Goal: Transaction & Acquisition: Purchase product/service

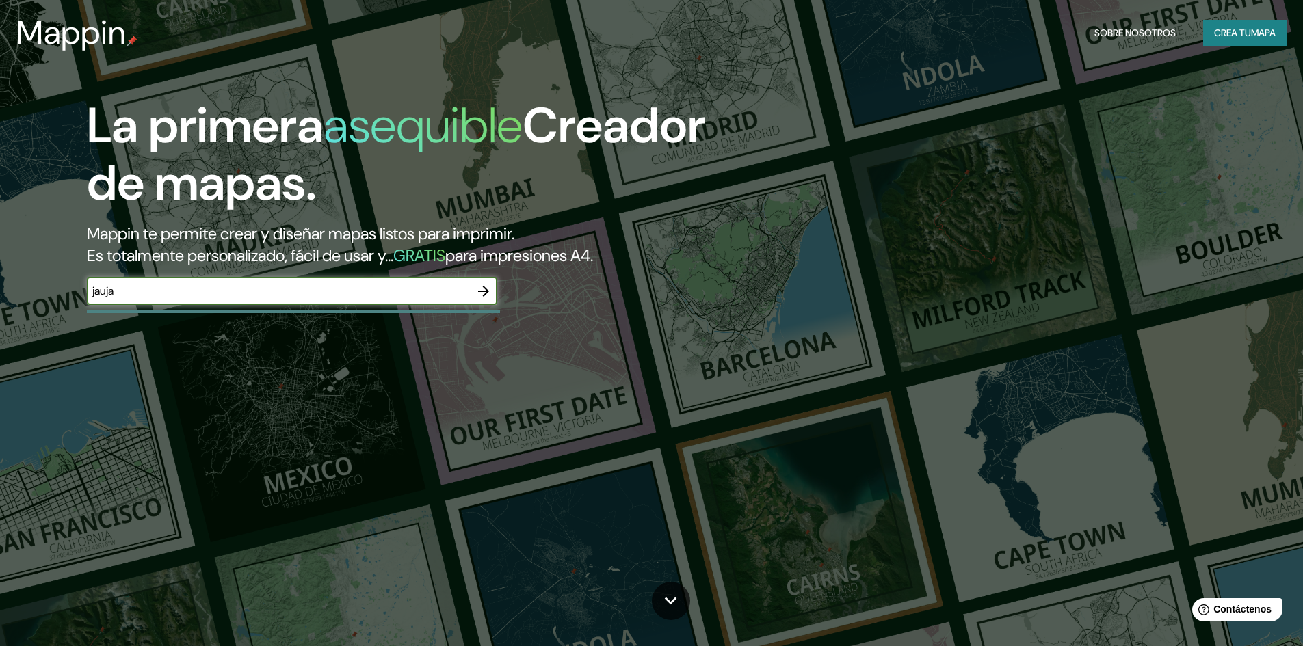
type input "jauja"
click at [486, 292] on icon "button" at bounding box center [483, 291] width 16 height 16
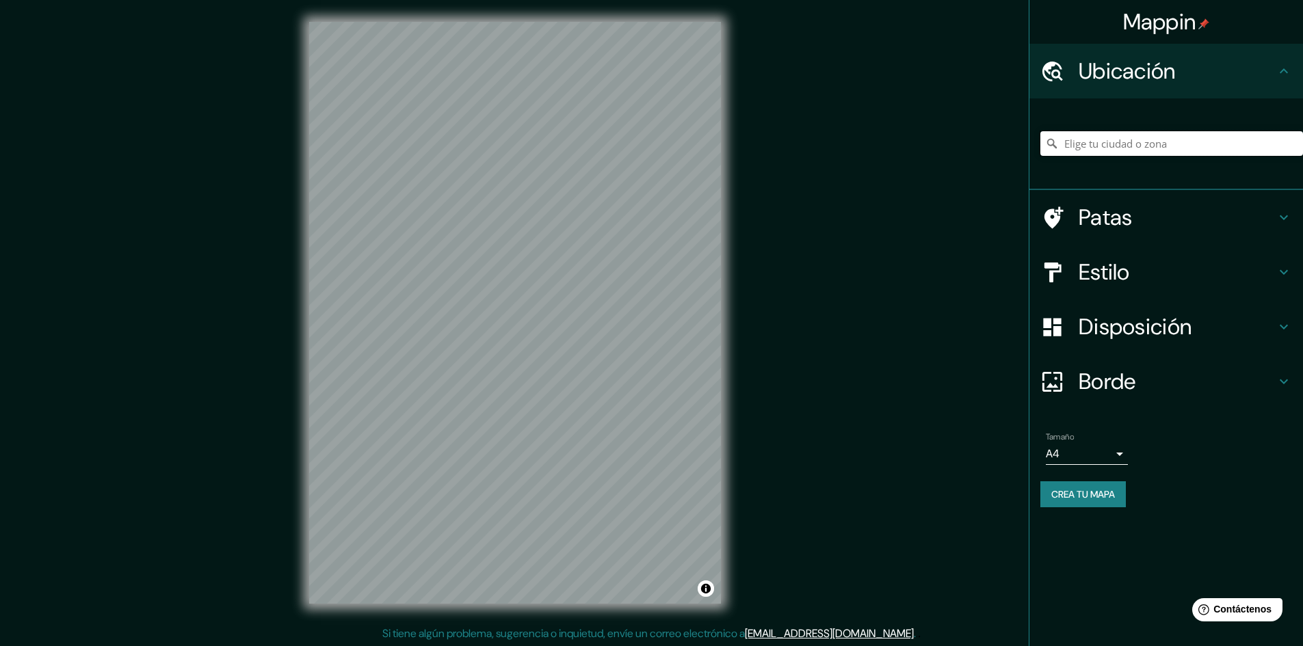
click at [1113, 143] on input "Elige tu ciudad o zona" at bounding box center [1171, 143] width 263 height 25
click at [1093, 141] on input "Elige tu ciudad o zona" at bounding box center [1171, 143] width 263 height 25
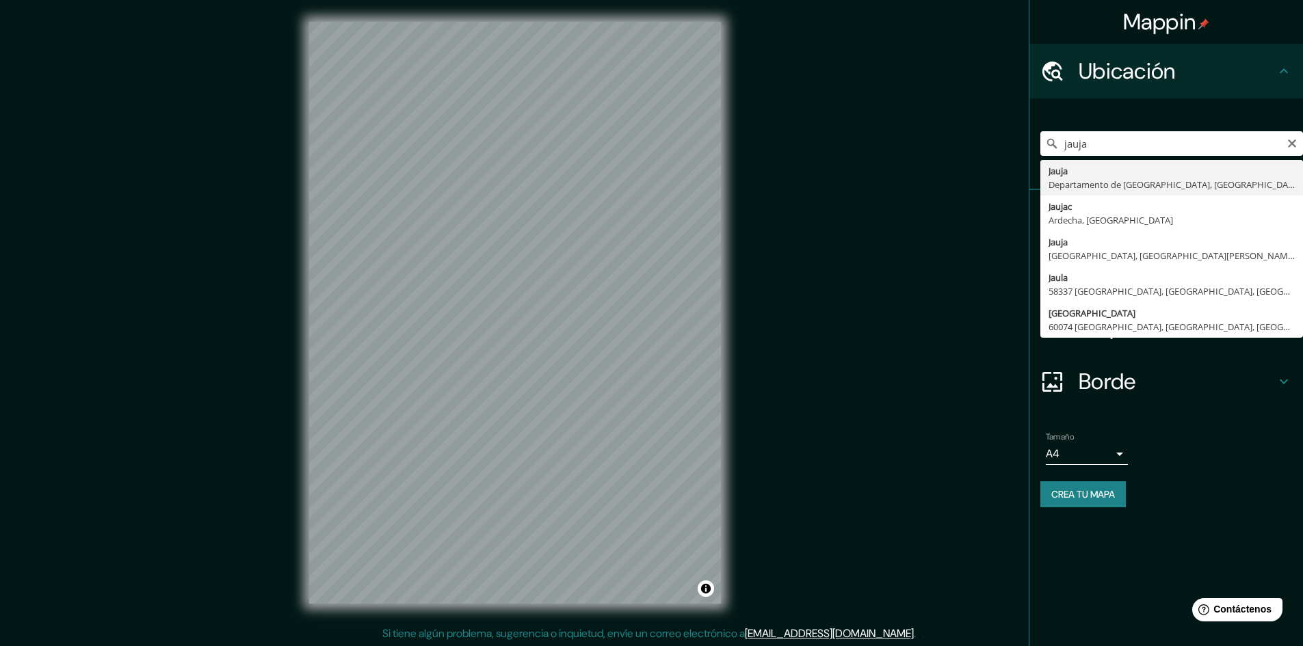
type input "[GEOGRAPHIC_DATA], [GEOGRAPHIC_DATA], [GEOGRAPHIC_DATA]"
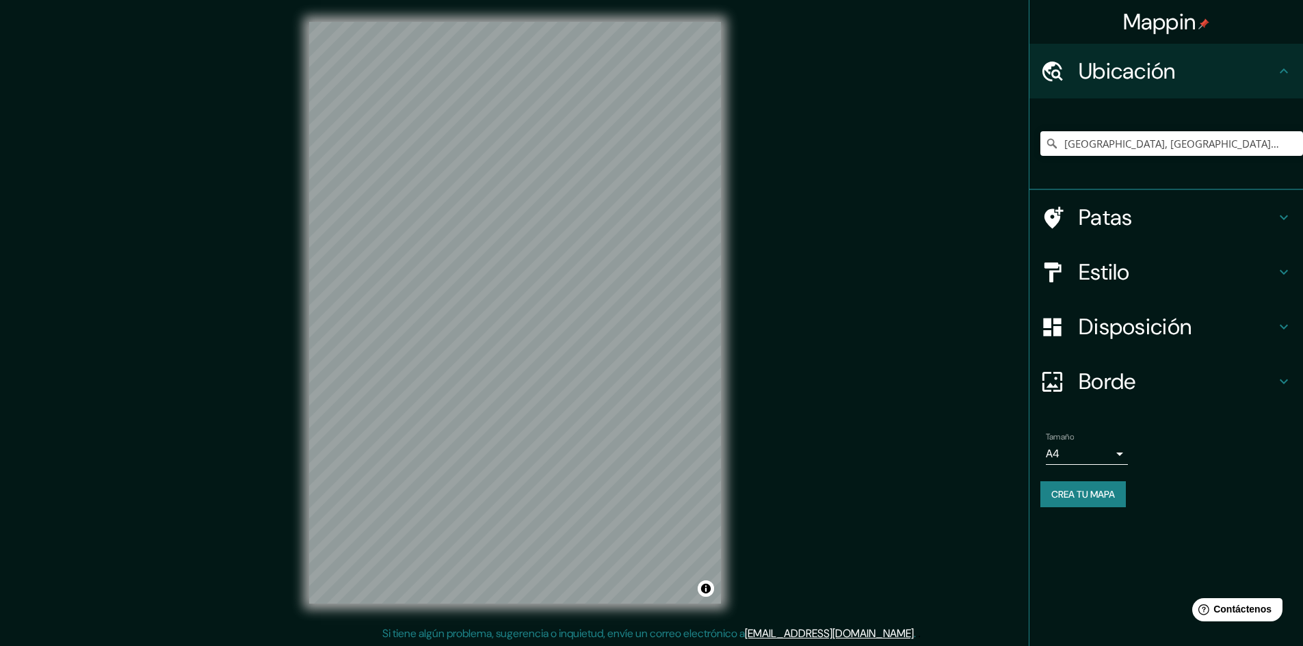
click at [1118, 451] on body "Mappin Ubicación [GEOGRAPHIC_DATA], [GEOGRAPHIC_DATA], [GEOGRAPHIC_DATA] Patas …" at bounding box center [651, 323] width 1303 height 646
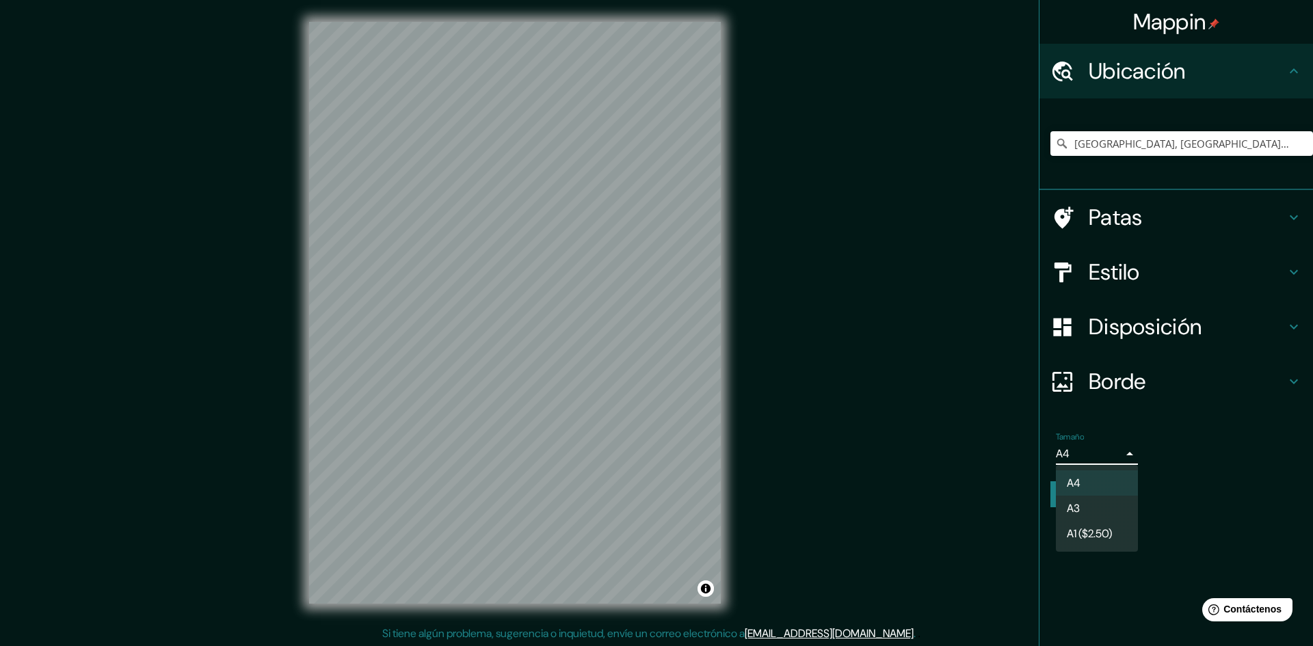
click at [1177, 432] on div at bounding box center [656, 323] width 1313 height 646
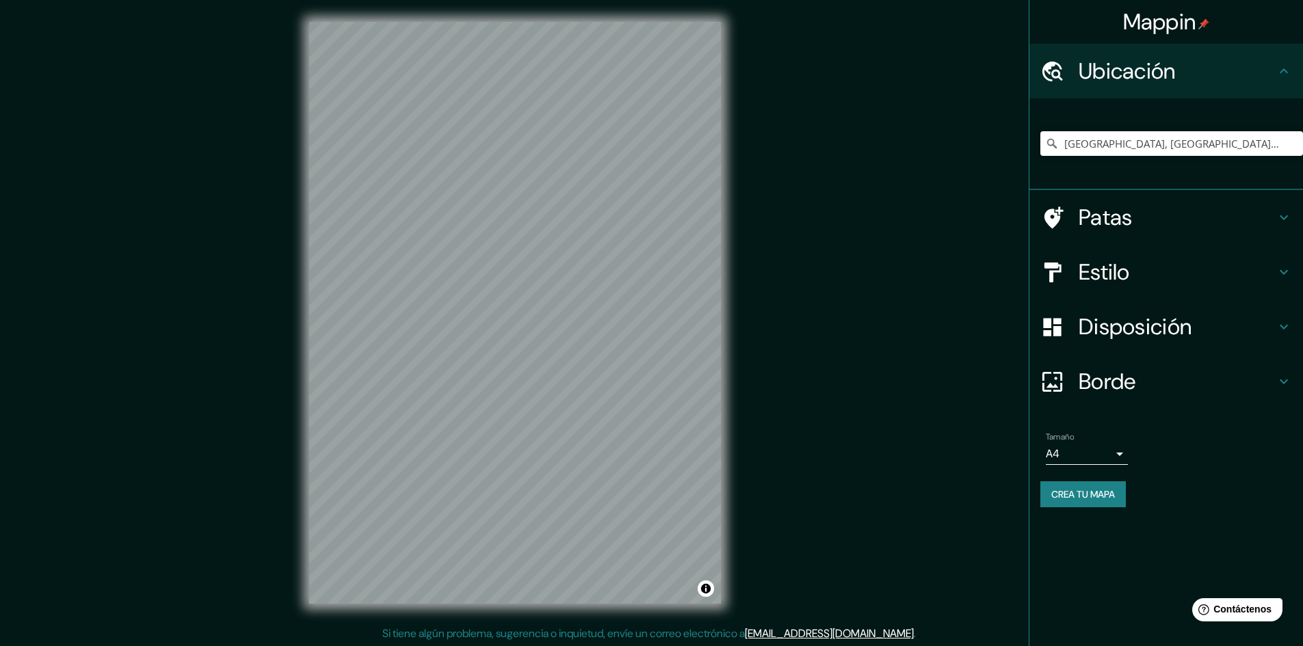
click at [1089, 499] on font "Crea tu mapa" at bounding box center [1083, 494] width 64 height 12
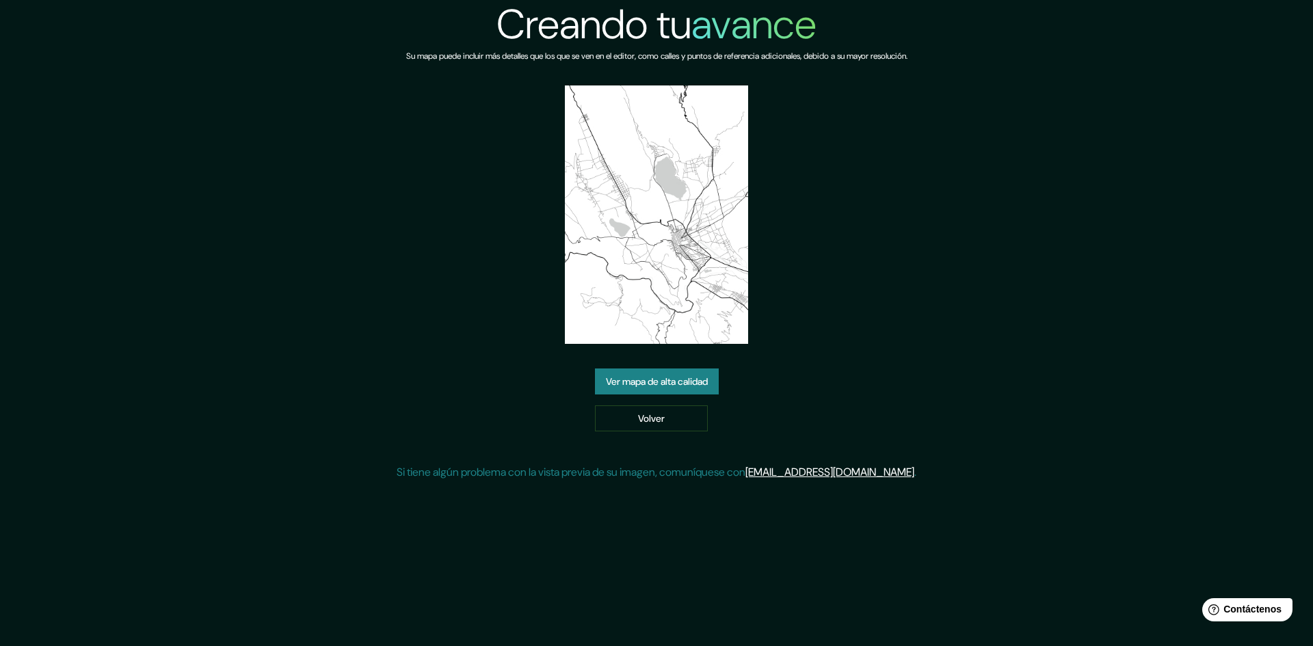
click at [635, 382] on font "Ver mapa de alta calidad" at bounding box center [657, 382] width 102 height 12
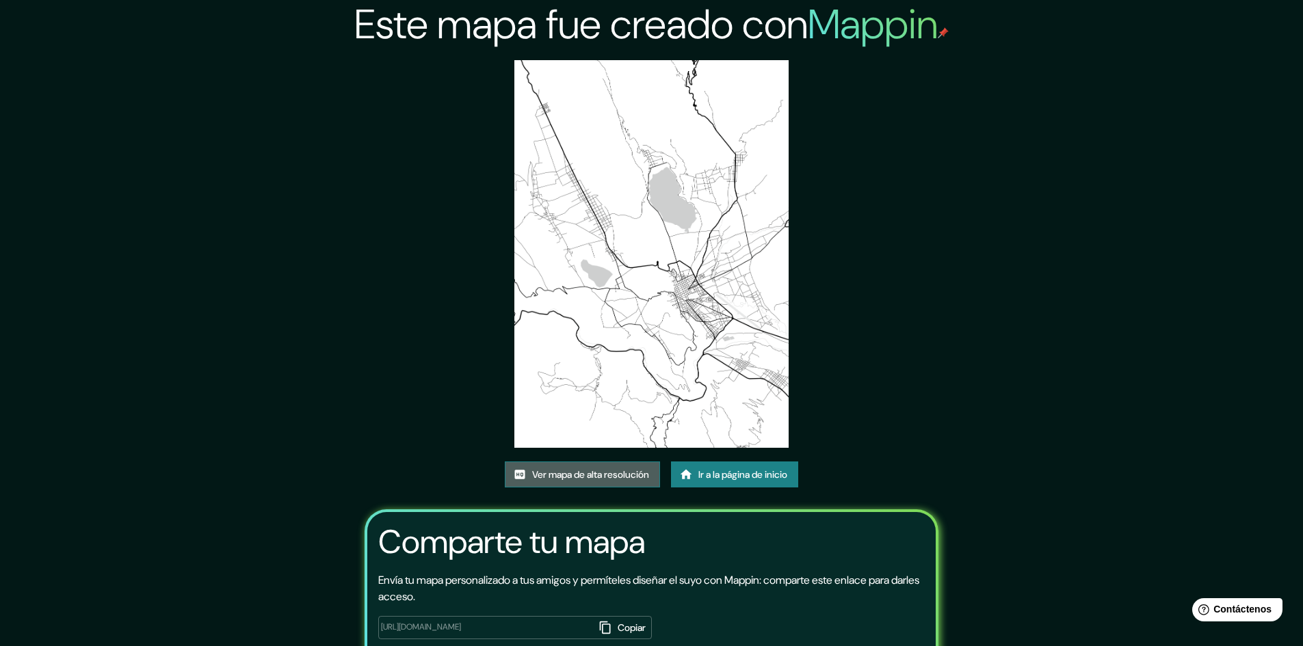
click at [549, 474] on font "Ver mapa de alta resolución" at bounding box center [590, 475] width 117 height 12
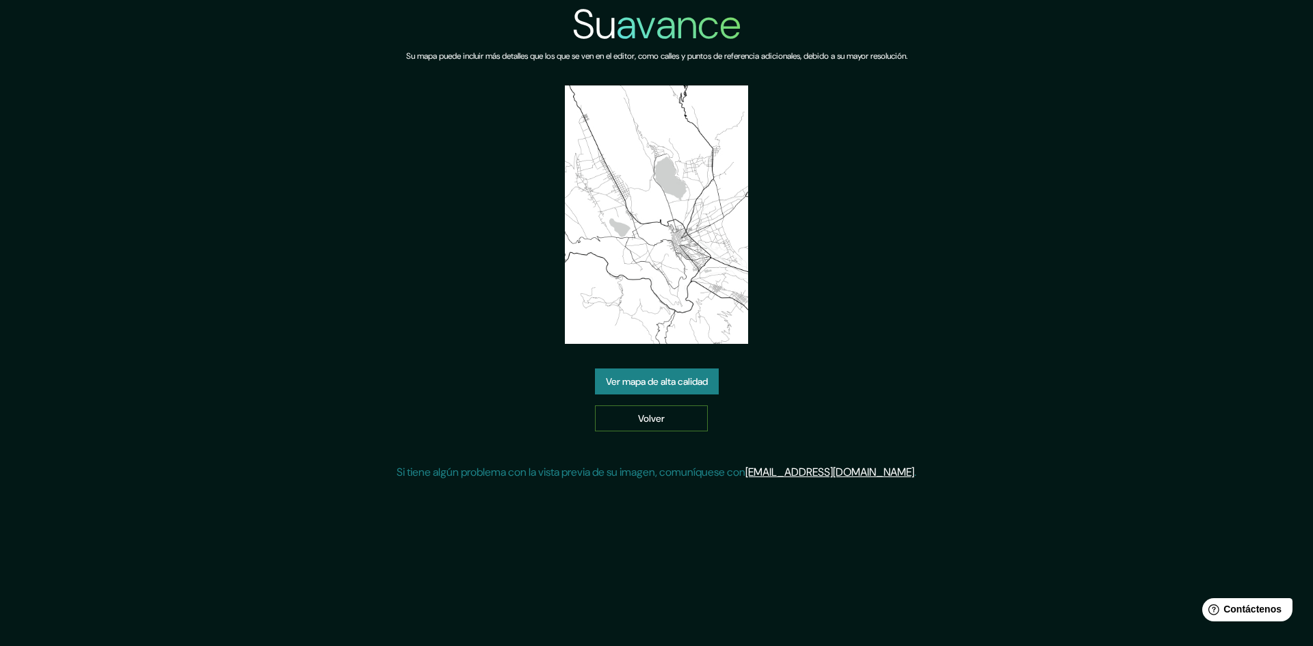
click at [643, 419] on font "Volver" at bounding box center [651, 418] width 27 height 12
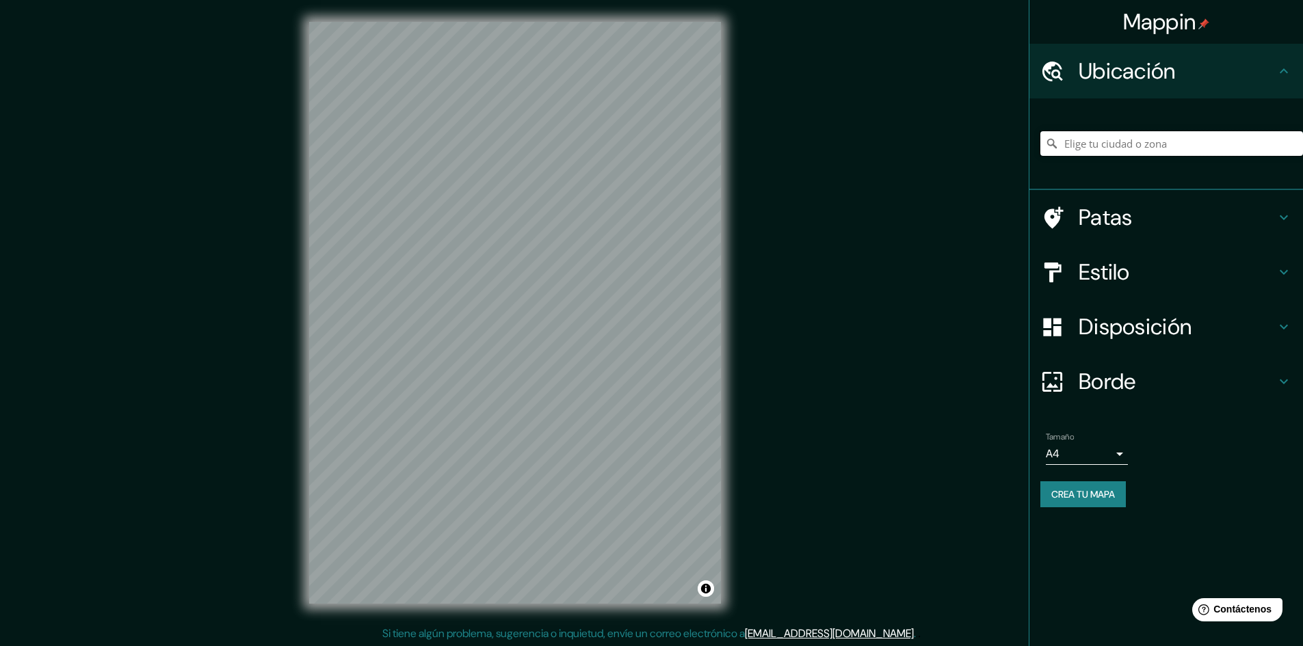
click at [1103, 135] on input "Elige tu ciudad o zona" at bounding box center [1171, 143] width 263 height 25
click at [1094, 145] on input "Elige tu ciudad o zona" at bounding box center [1171, 143] width 263 height 25
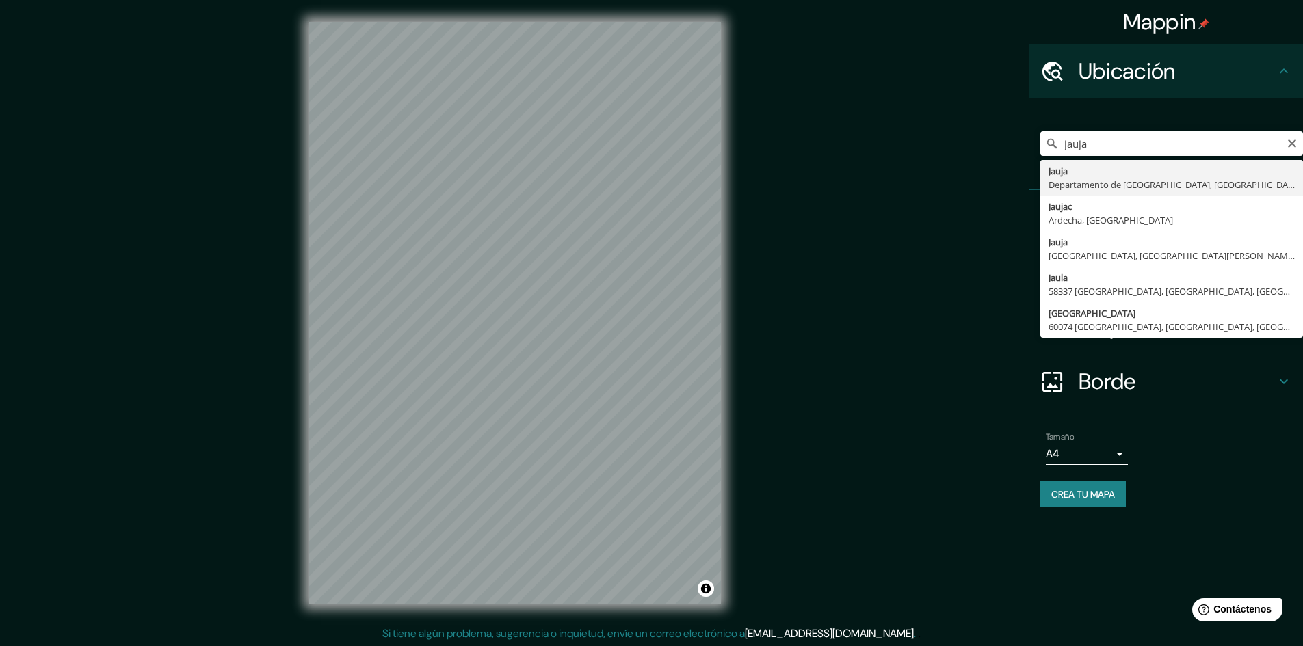
type input "[GEOGRAPHIC_DATA], [GEOGRAPHIC_DATA], [GEOGRAPHIC_DATA]"
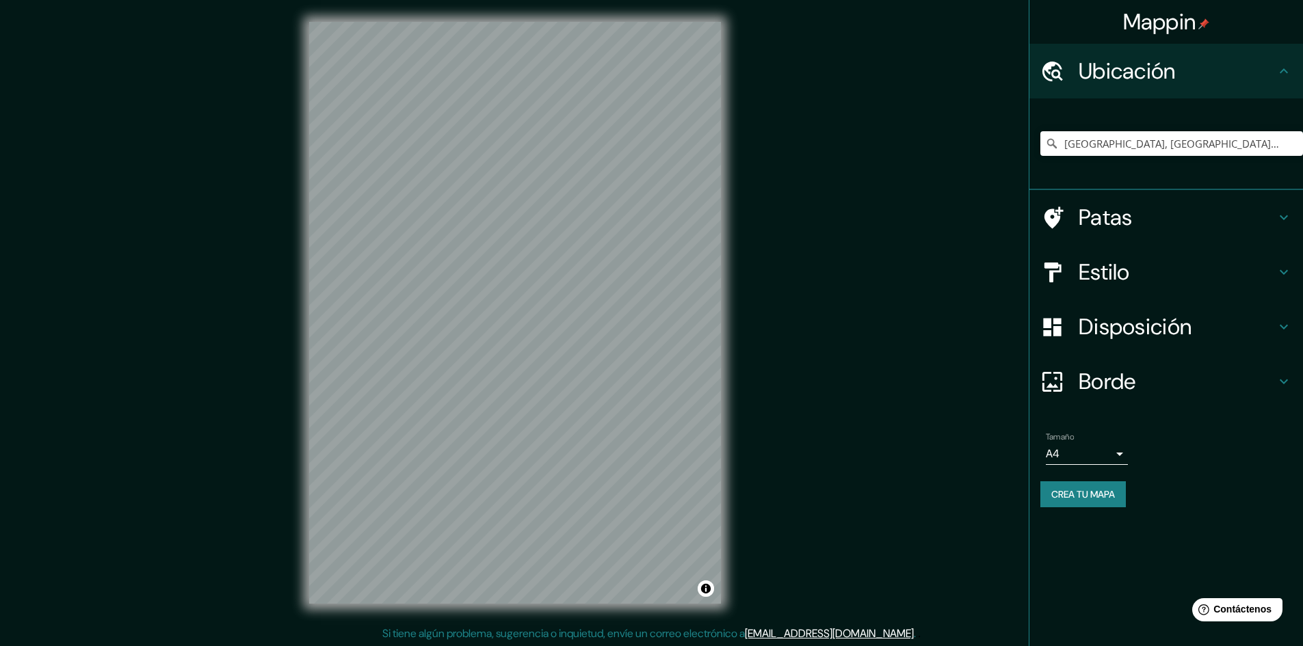
click at [1107, 452] on body "Mappin Ubicación [GEOGRAPHIC_DATA], [GEOGRAPHIC_DATA], [GEOGRAPHIC_DATA] Patas …" at bounding box center [651, 323] width 1303 height 646
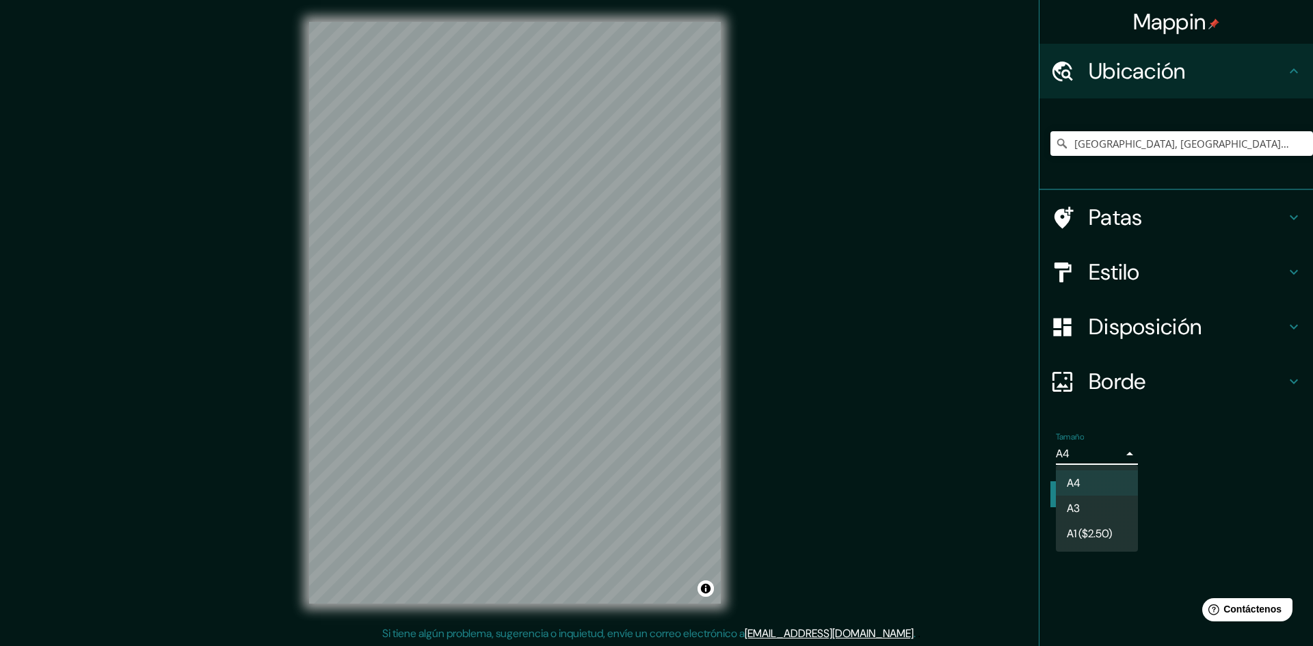
click at [1079, 503] on font "A3" at bounding box center [1073, 508] width 13 height 14
type input "a4"
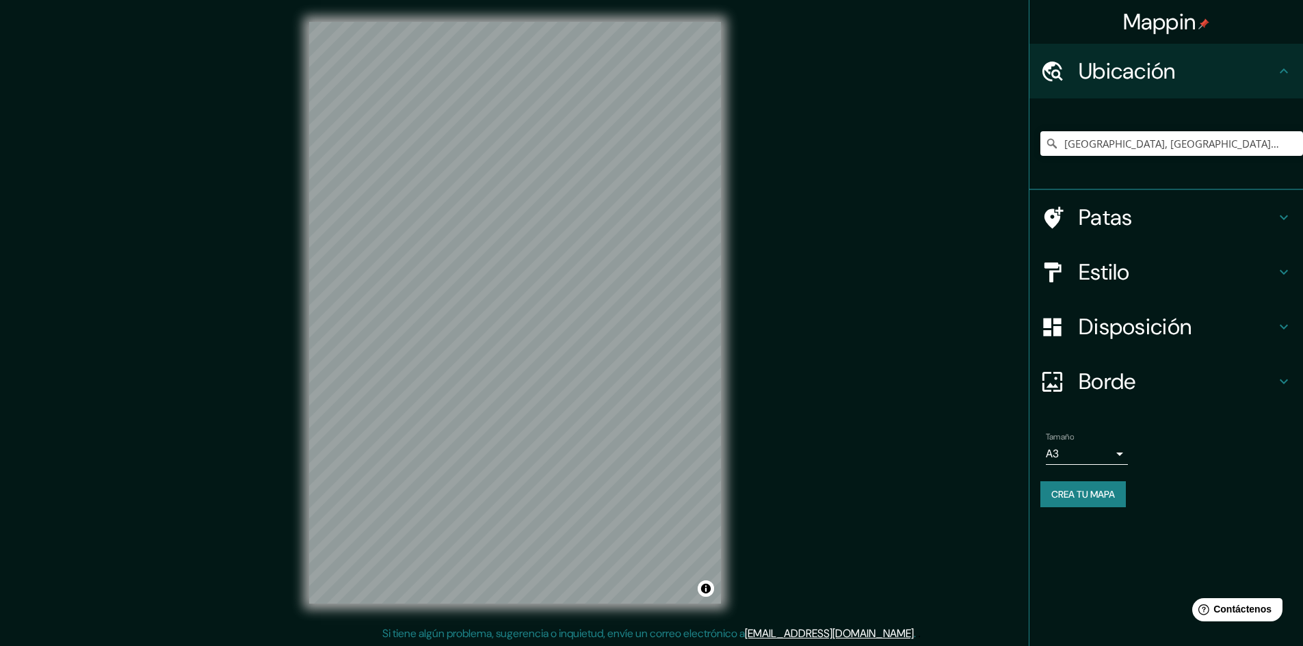
click at [1287, 267] on icon at bounding box center [1284, 272] width 16 height 16
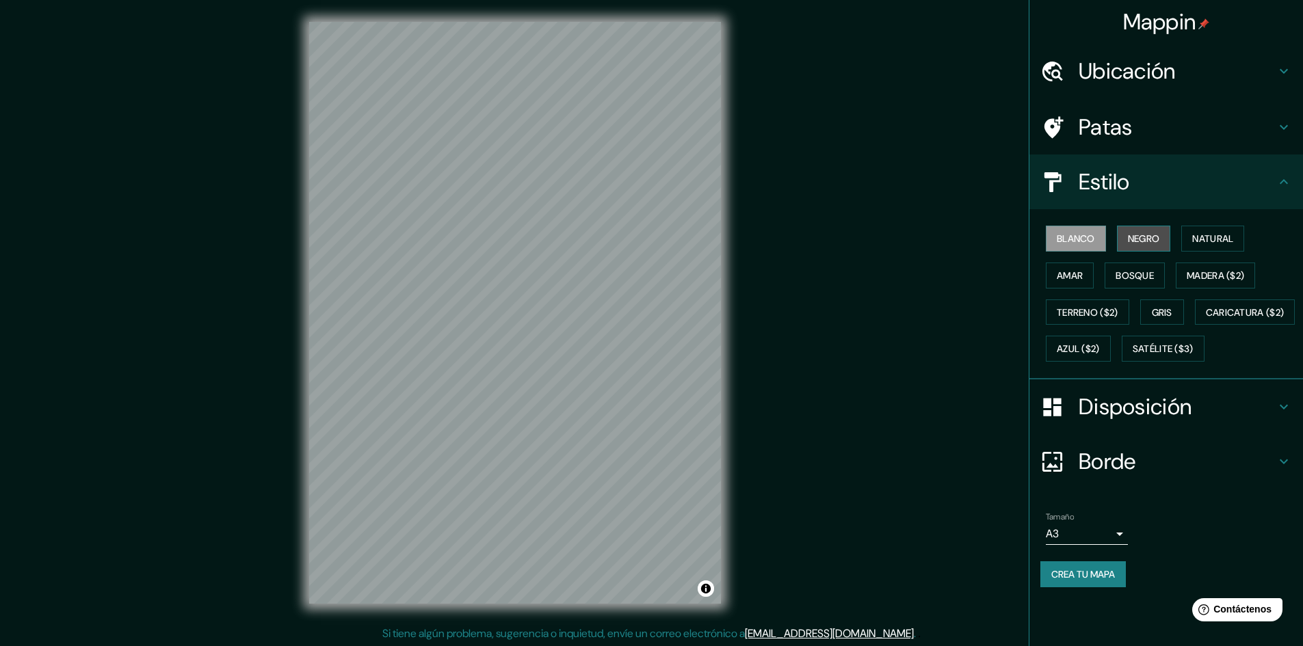
click at [1142, 237] on font "Negro" at bounding box center [1144, 239] width 32 height 12
click at [1202, 238] on font "Natural" at bounding box center [1212, 239] width 41 height 12
click at [1079, 274] on font "Amar" at bounding box center [1070, 276] width 26 height 12
click at [1140, 279] on font "Bosque" at bounding box center [1135, 276] width 38 height 12
click at [1255, 274] on button "Madera ($2)" at bounding box center [1215, 276] width 79 height 26
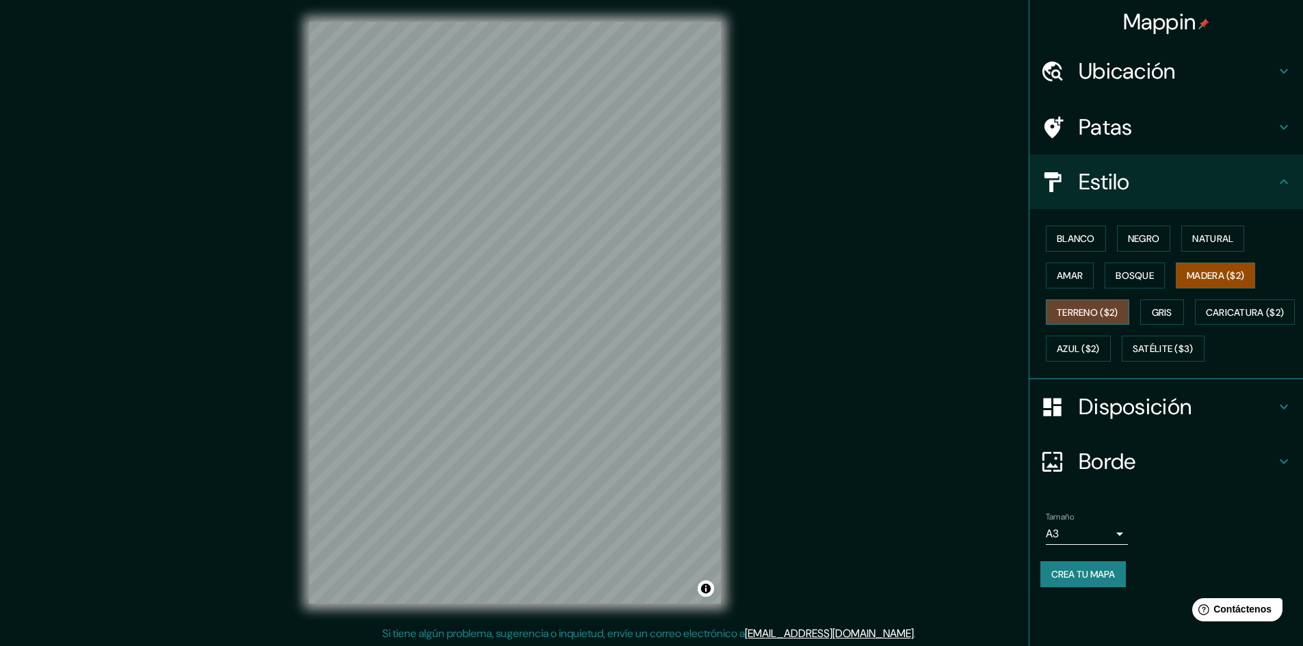
click at [1094, 313] on font "Terreno ($2)" at bounding box center [1088, 312] width 62 height 12
click at [1169, 312] on font "Gris" at bounding box center [1162, 312] width 21 height 12
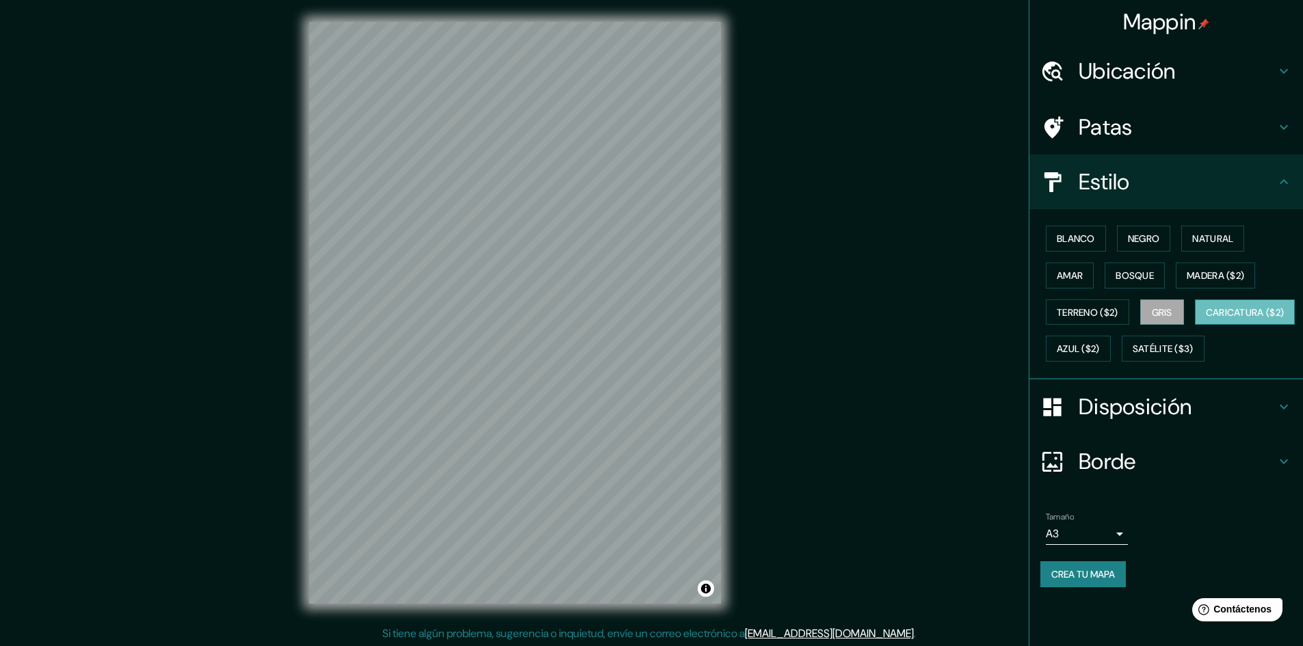
click at [1206, 322] on font "Caricatura ($2)" at bounding box center [1245, 313] width 79 height 18
click at [1111, 350] on button "Azul ($2)" at bounding box center [1078, 349] width 65 height 26
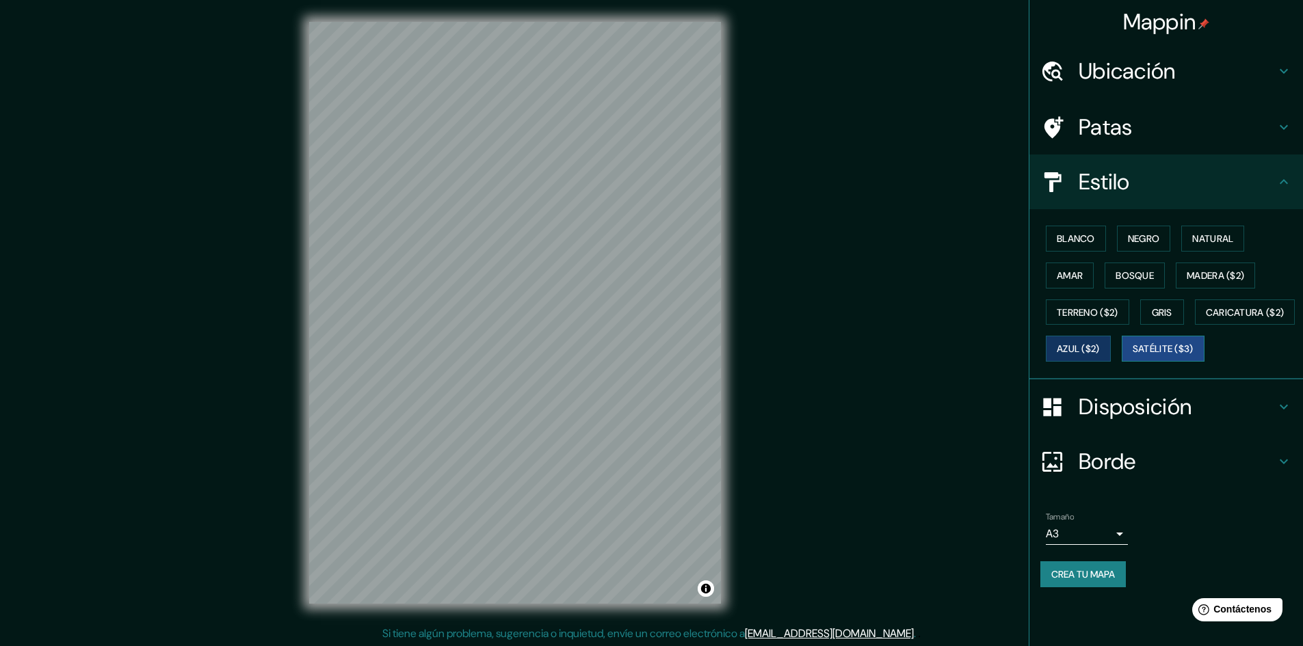
click at [1133, 356] on font "Satélite ($3)" at bounding box center [1163, 349] width 61 height 12
